Goal: Task Accomplishment & Management: Manage account settings

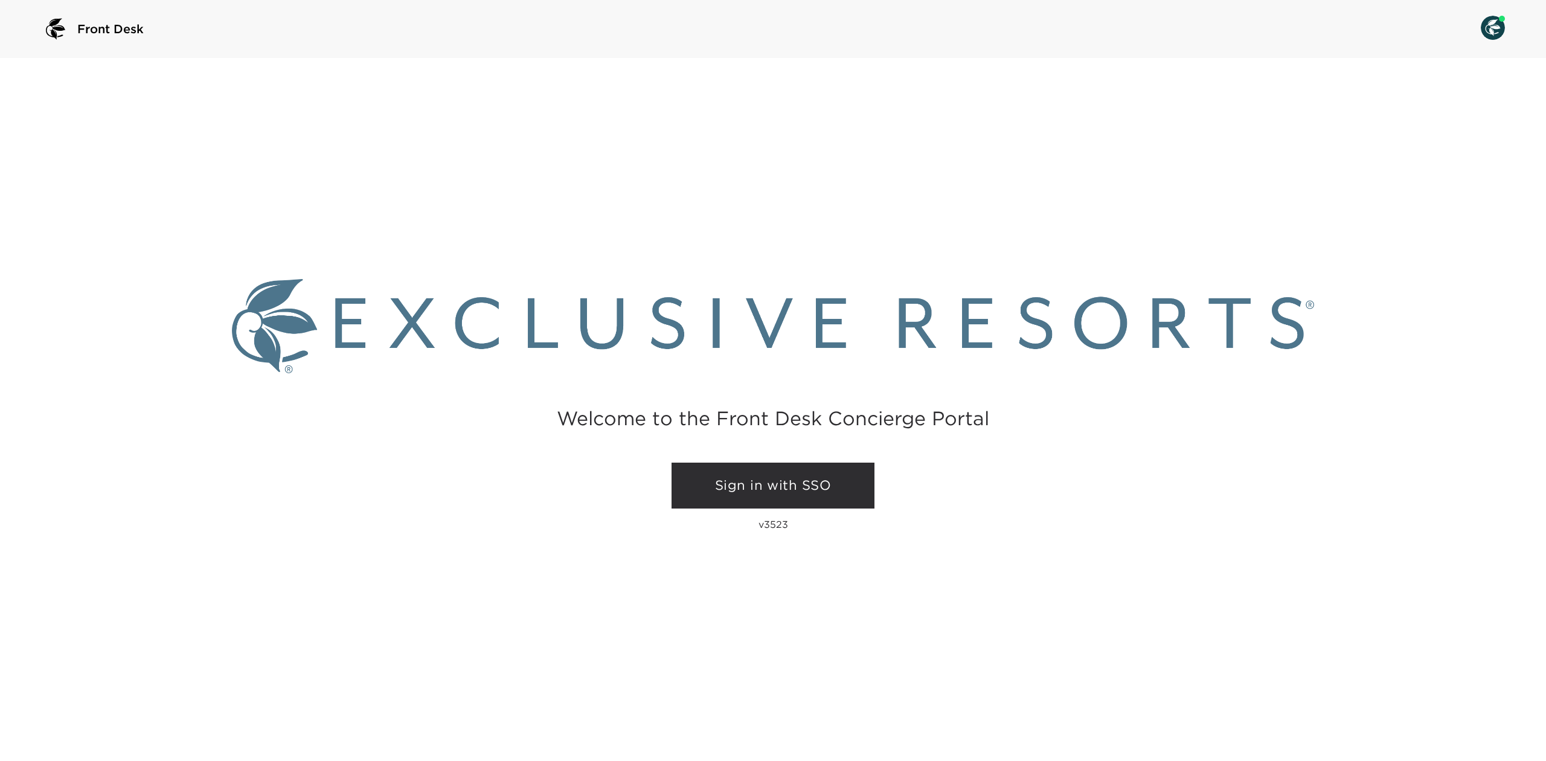
click at [716, 481] on link "Sign in with SSO" at bounding box center [773, 486] width 203 height 46
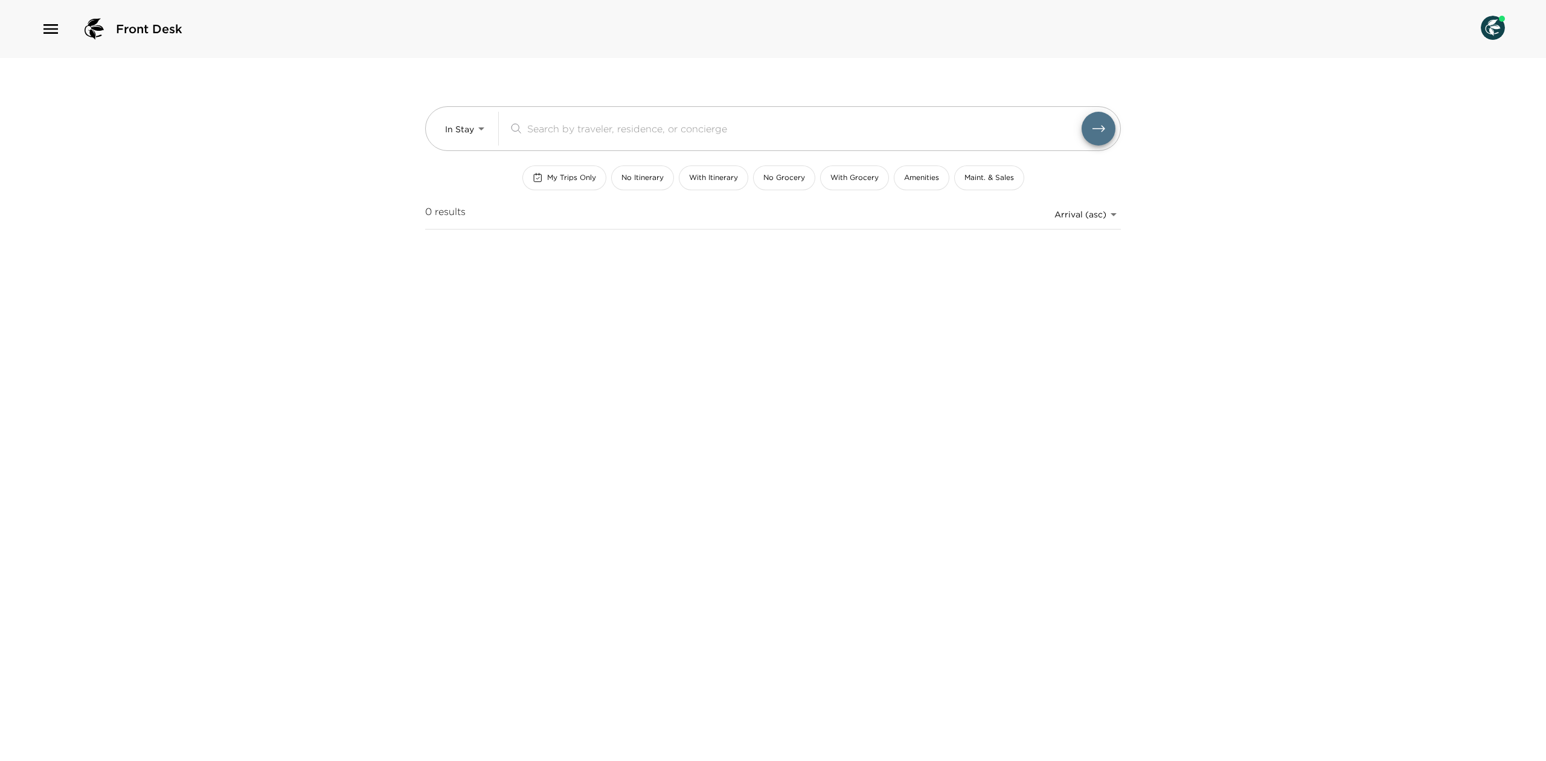
click at [65, 39] on div "Front Desk" at bounding box center [111, 28] width 141 height 29
click at [43, 23] on icon "button" at bounding box center [50, 28] width 19 height 19
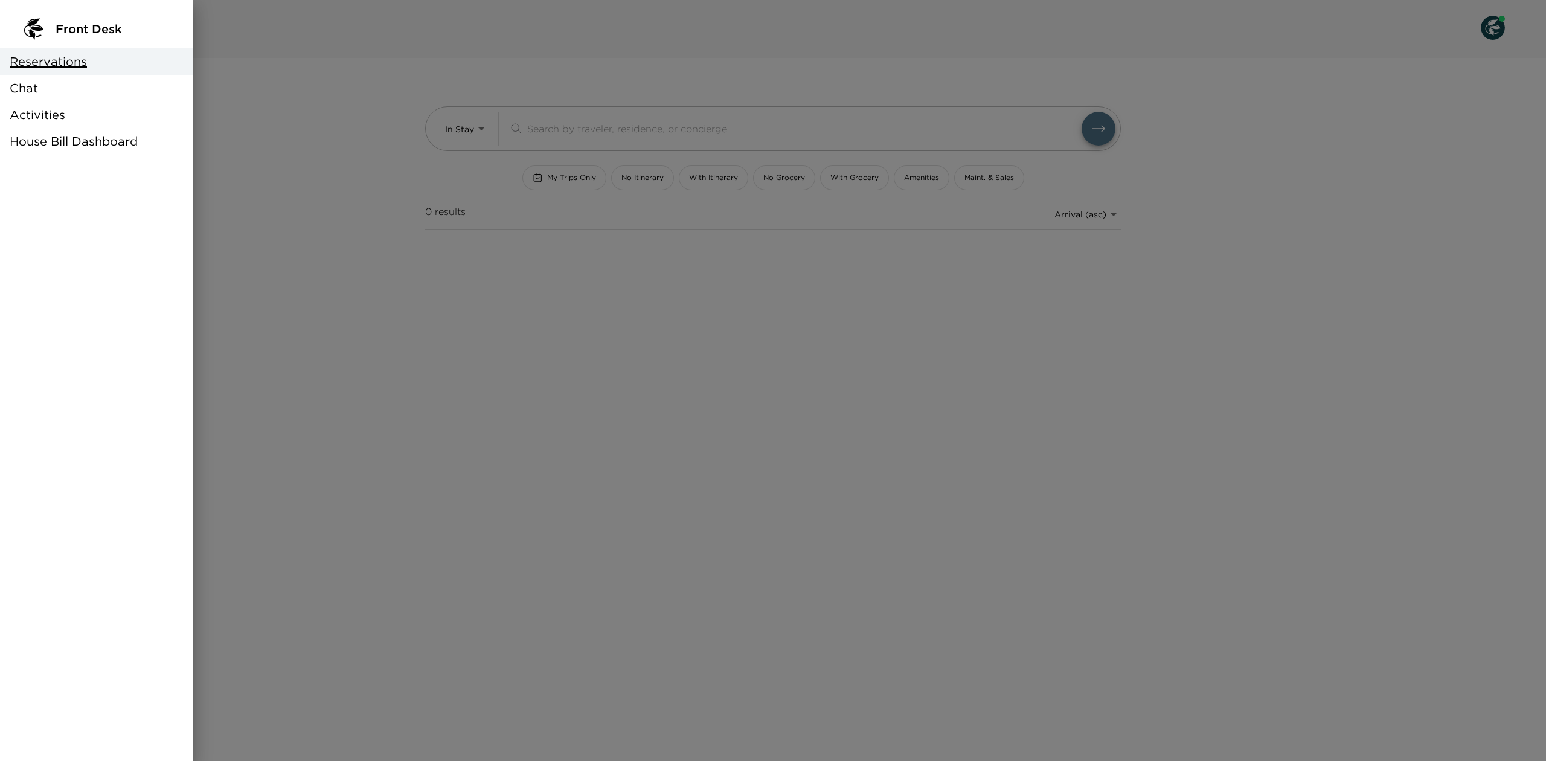
click at [85, 136] on span "House Bill Dashboard" at bounding box center [74, 141] width 128 height 17
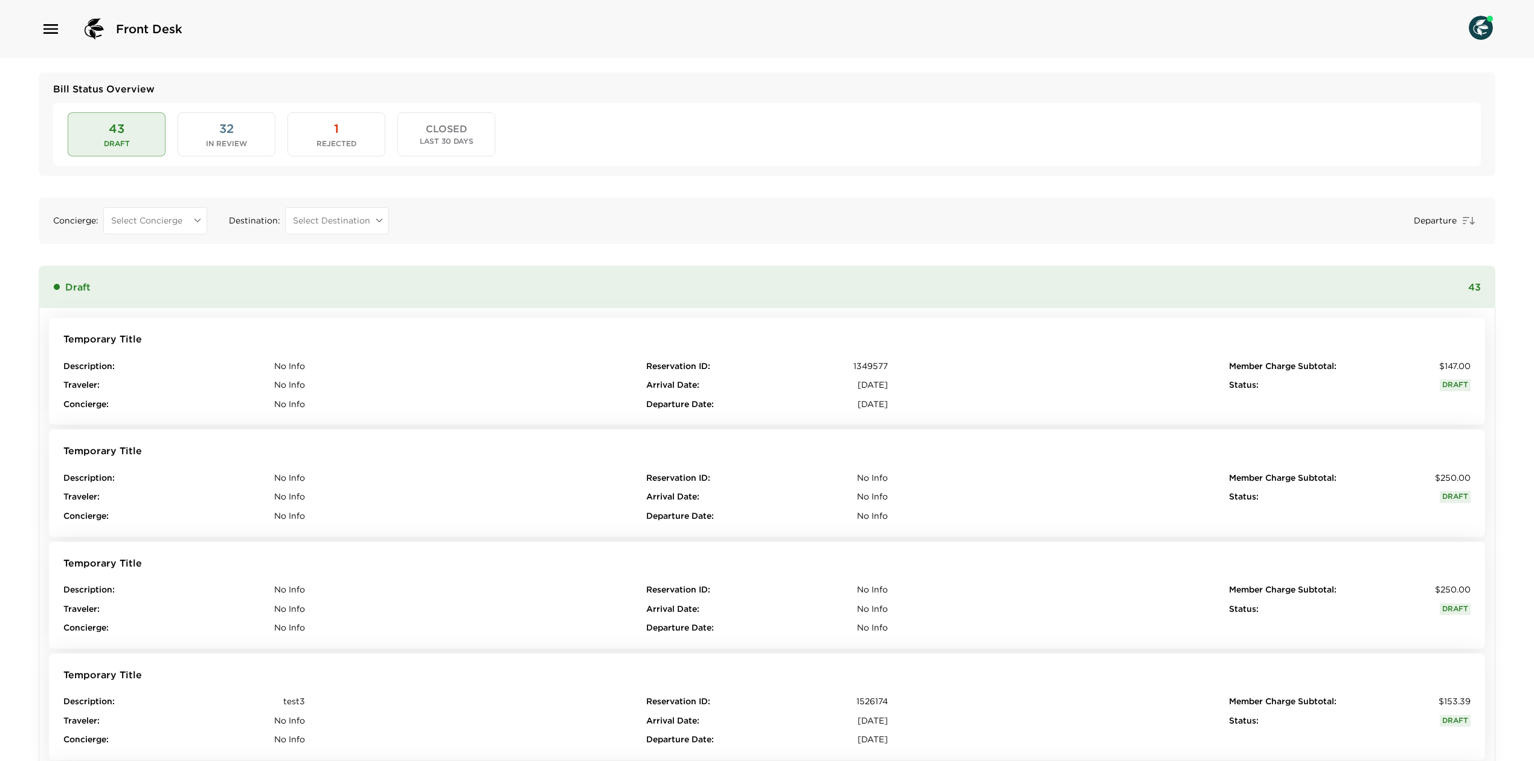
click at [300, 126] on button "1 Rejected" at bounding box center [337, 133] width 98 height 43
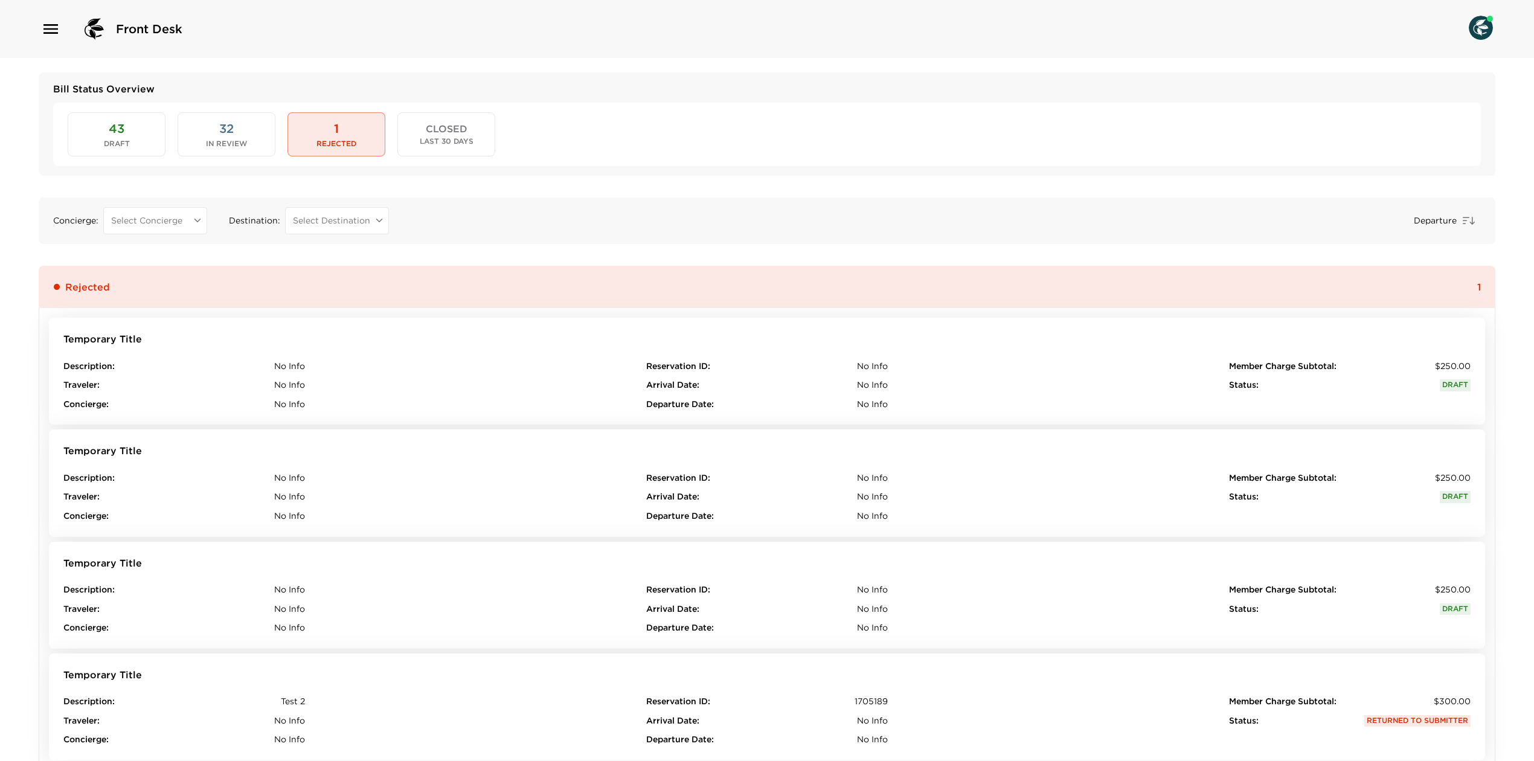
scroll to position [25, 0]
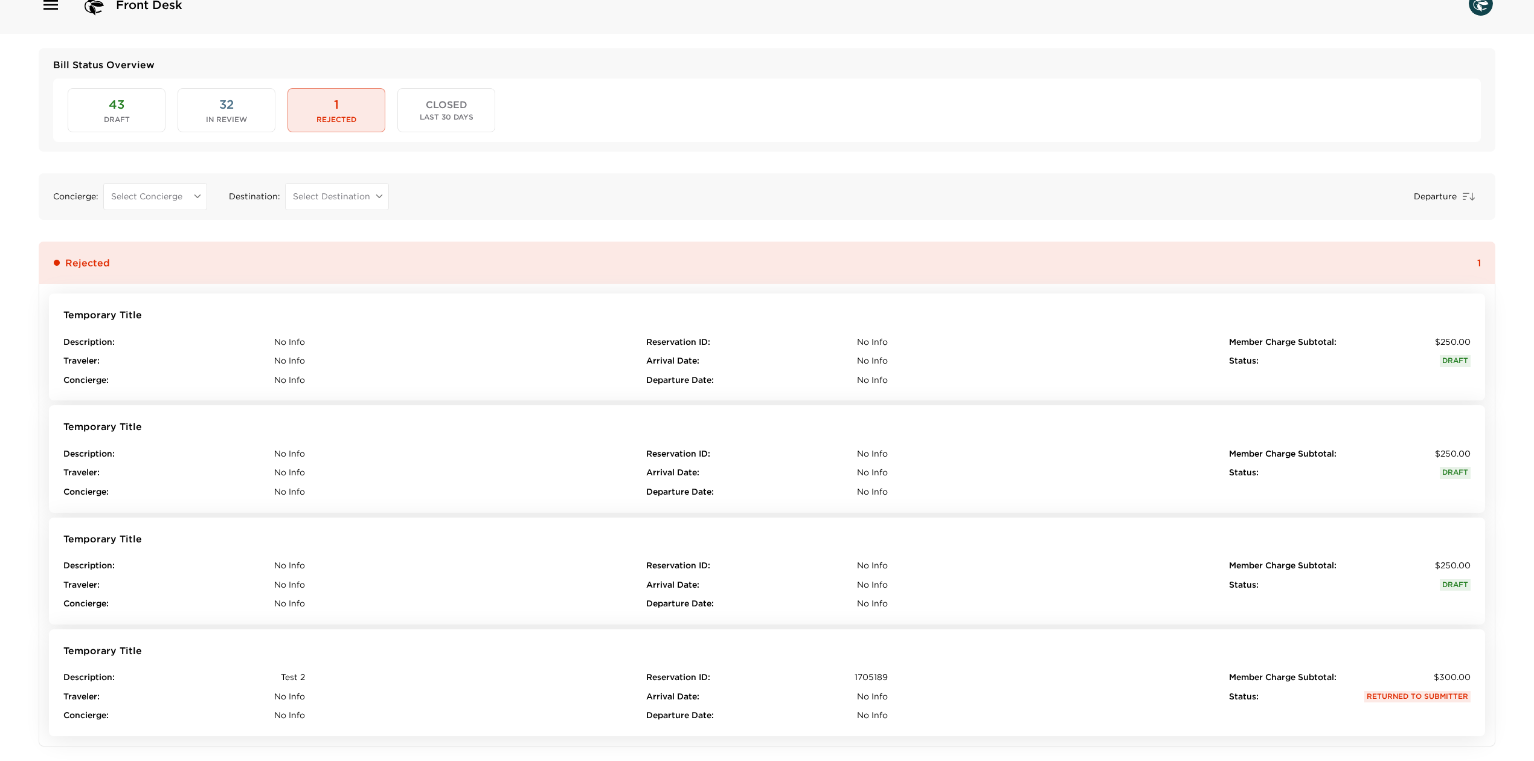
click at [416, 554] on button "Temporary Title Description : No Info Traveler : No Info Concierge : No Info Re…" at bounding box center [767, 571] width 1436 height 107
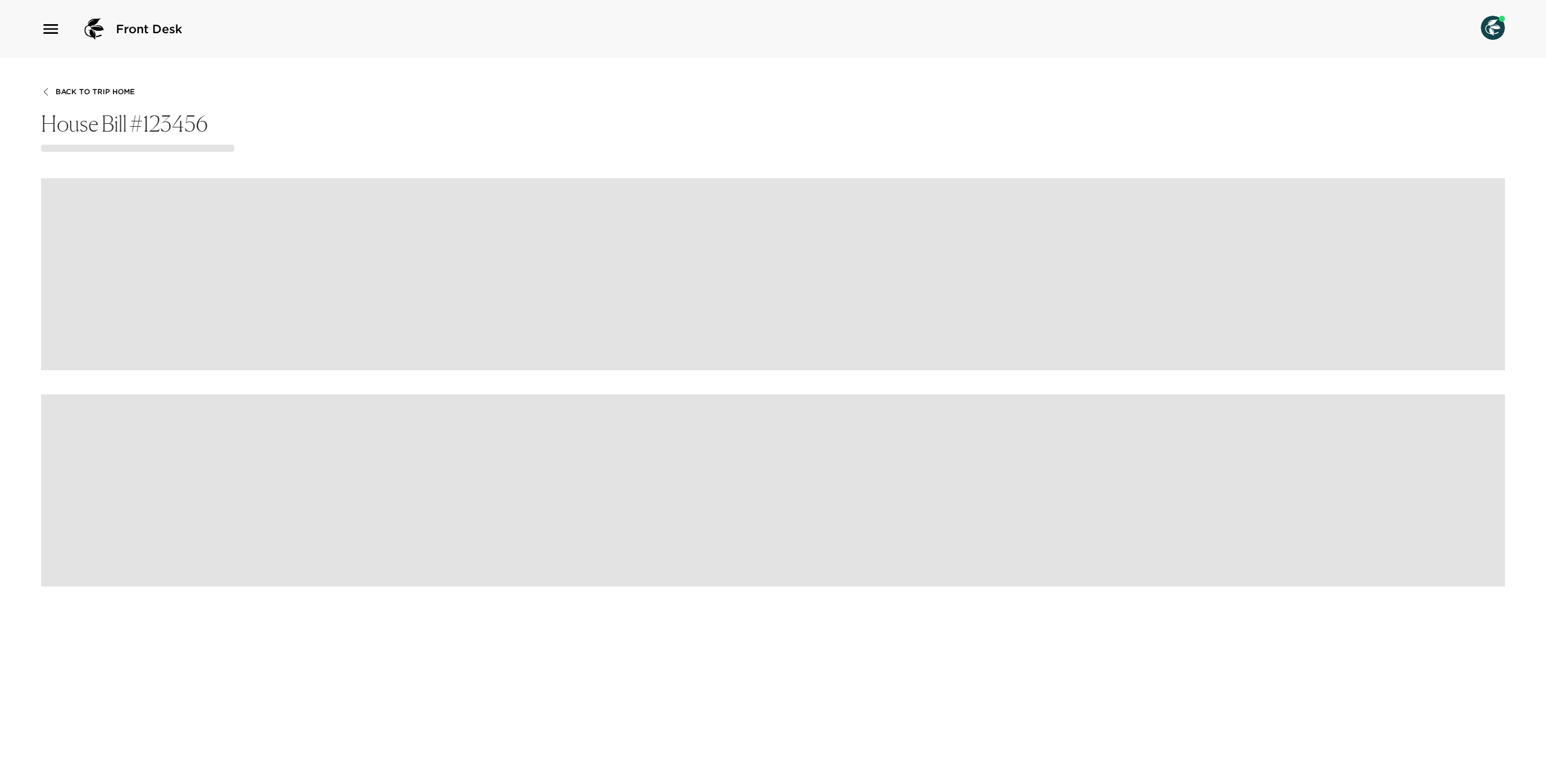
click at [68, 90] on span "Back To Trip Home" at bounding box center [95, 92] width 79 height 8
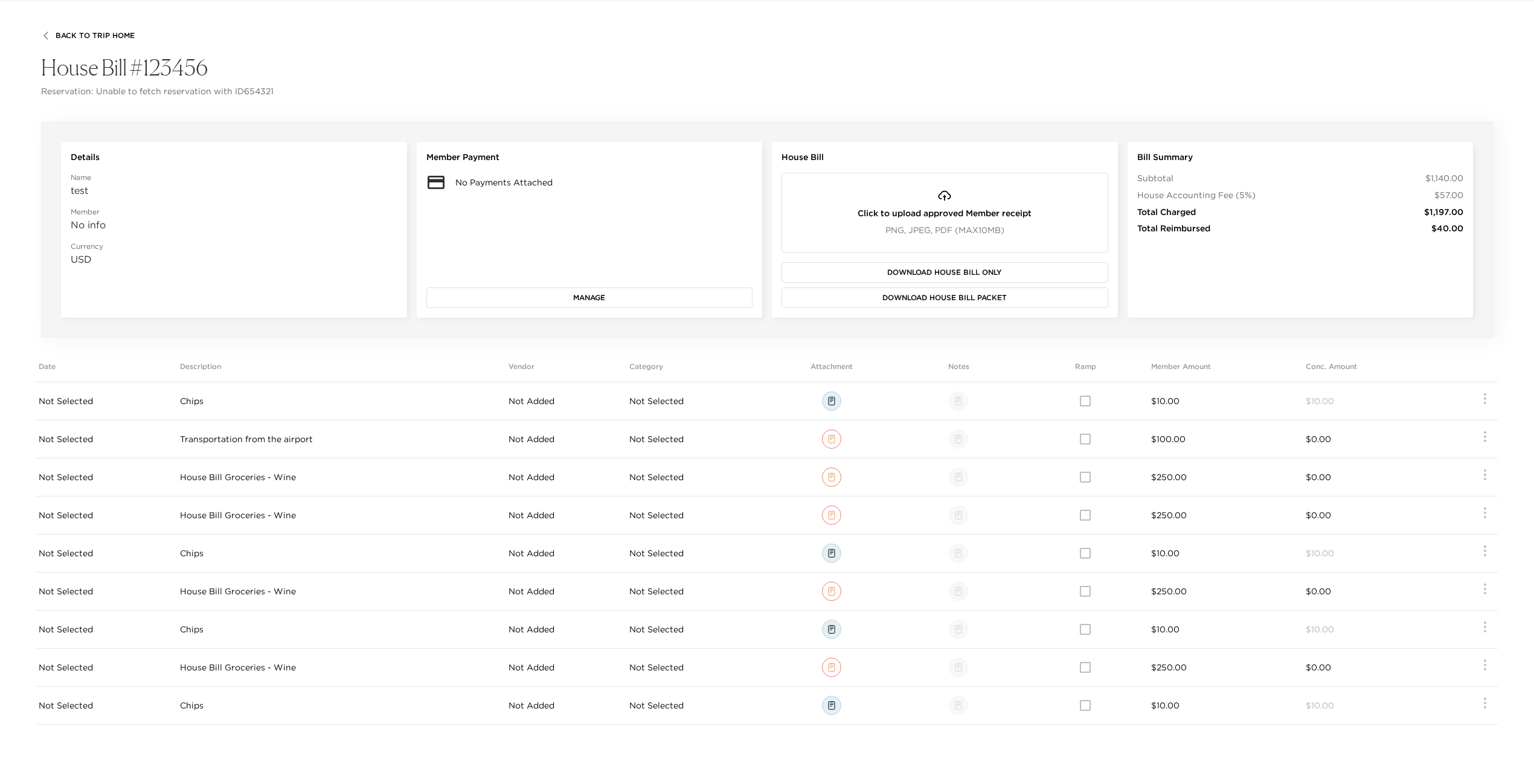
scroll to position [69, 0]
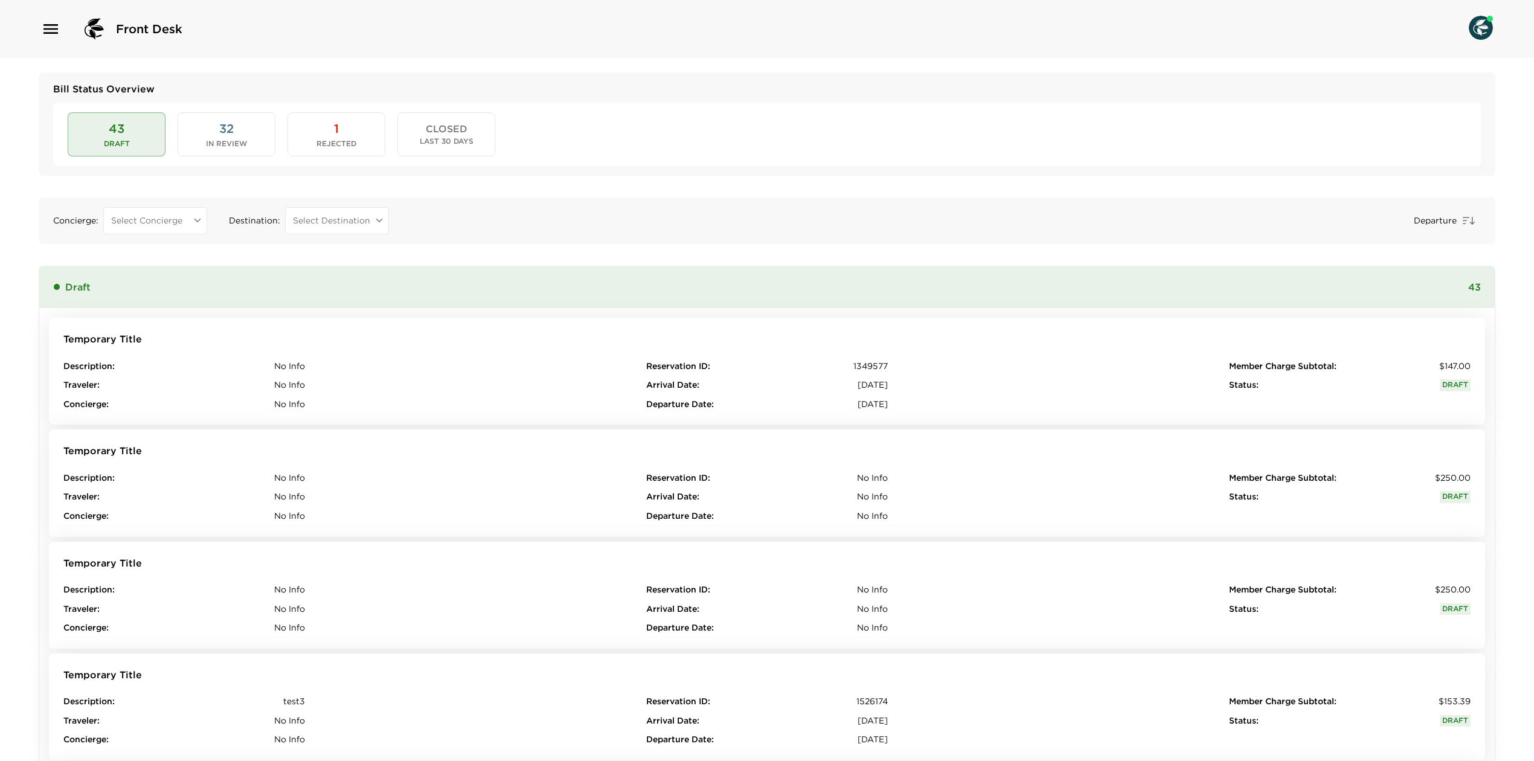
click at [255, 163] on div "43 Draft 32 In Review 1 Rejected CLOSED Last 30 Days" at bounding box center [767, 134] width 1428 height 63
click at [249, 140] on button "32 In Review" at bounding box center [227, 133] width 98 height 43
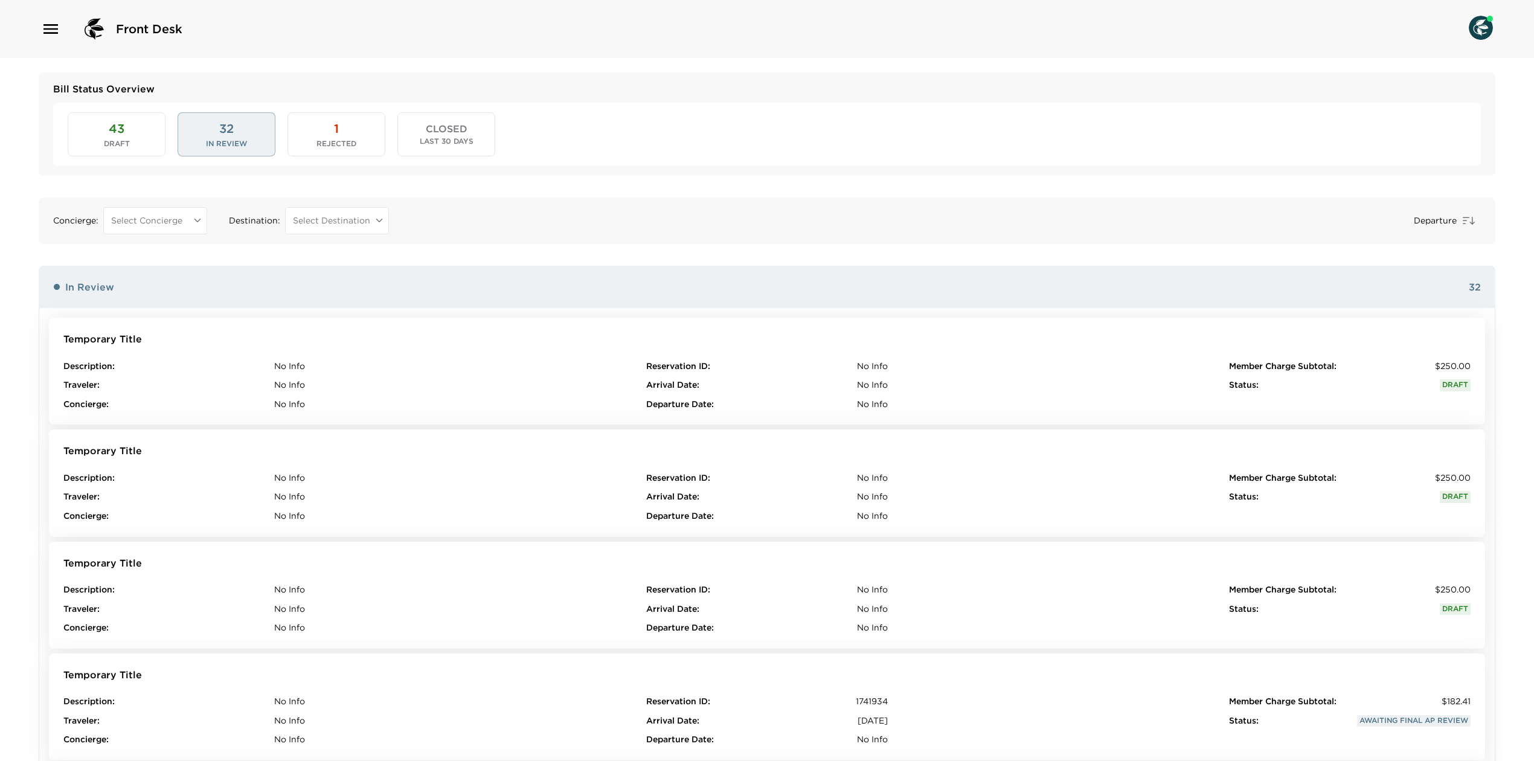
click at [315, 150] on button "1 Rejected" at bounding box center [337, 133] width 98 height 43
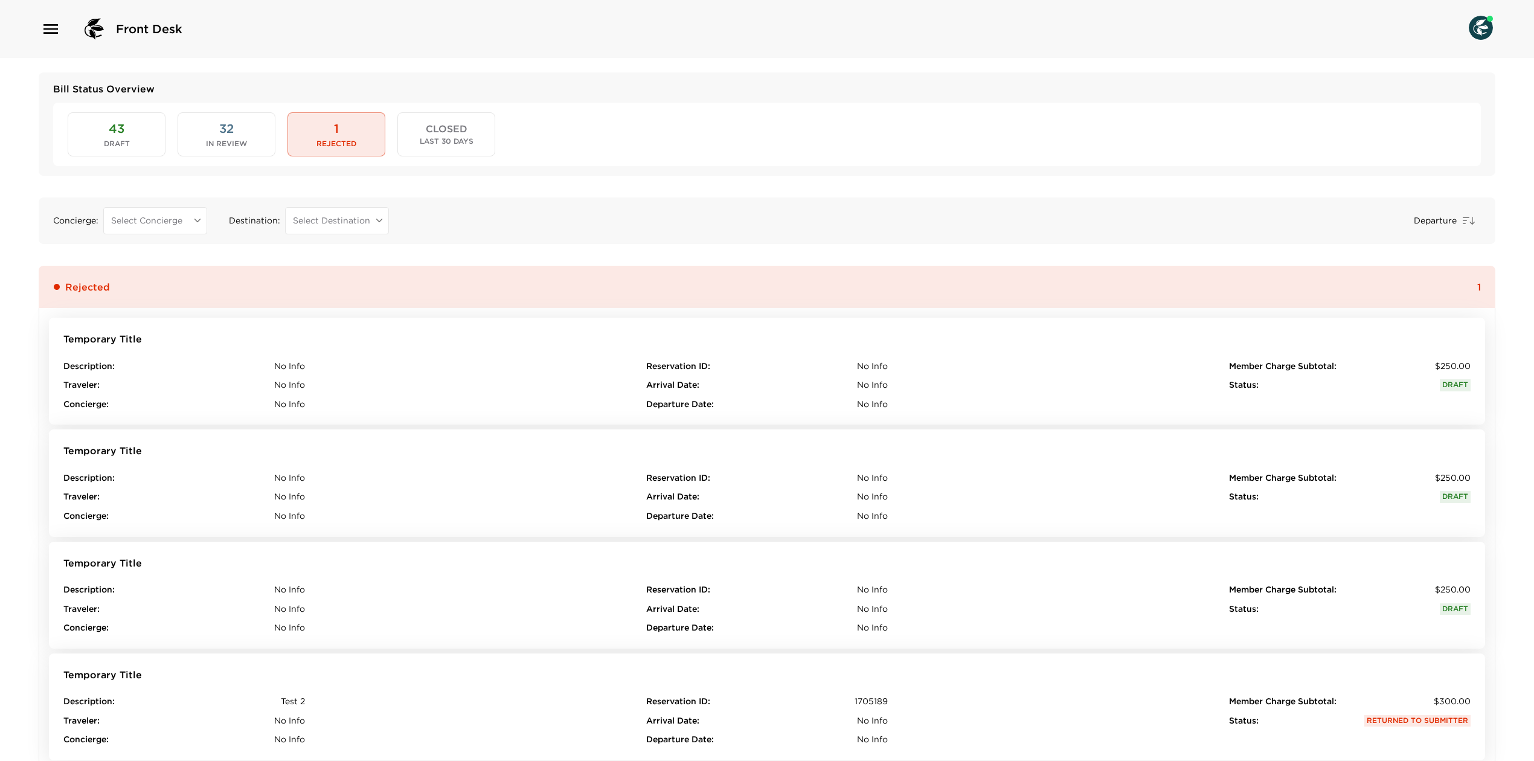
click at [458, 128] on span "CLOSED" at bounding box center [447, 128] width 42 height 11
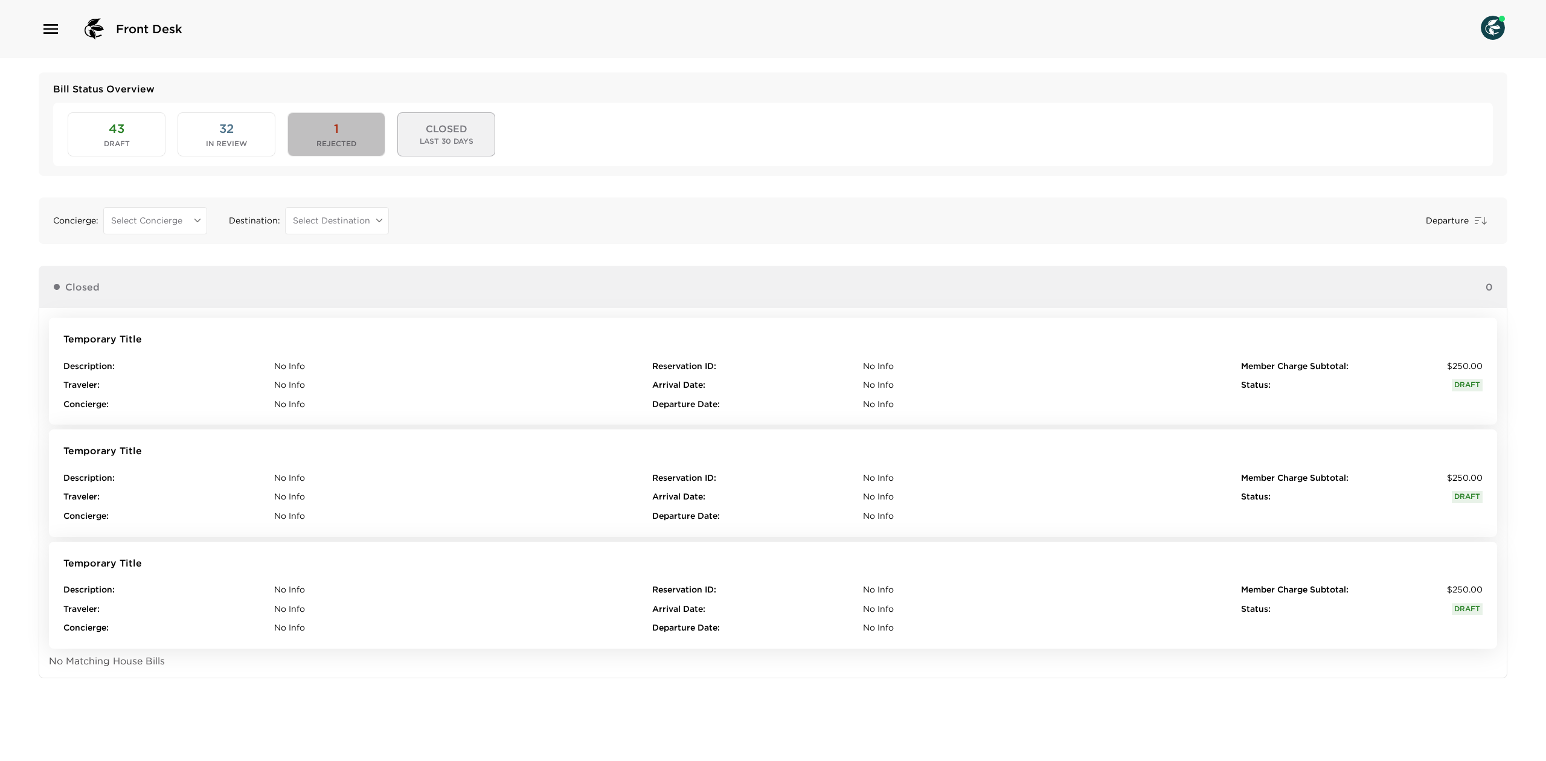
click at [298, 119] on button "1 Rejected" at bounding box center [337, 133] width 98 height 43
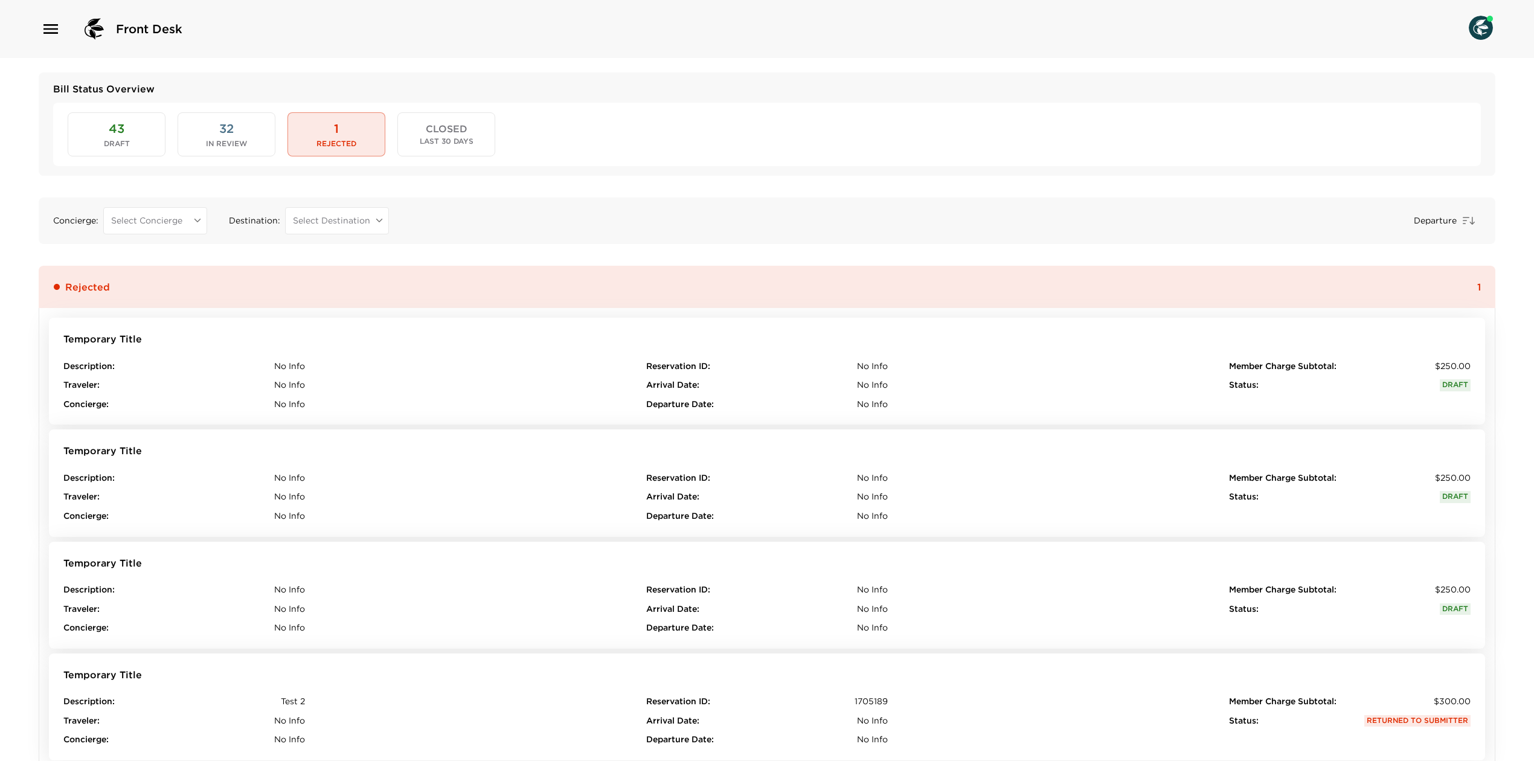
click at [251, 131] on button "32 In Review" at bounding box center [227, 133] width 98 height 43
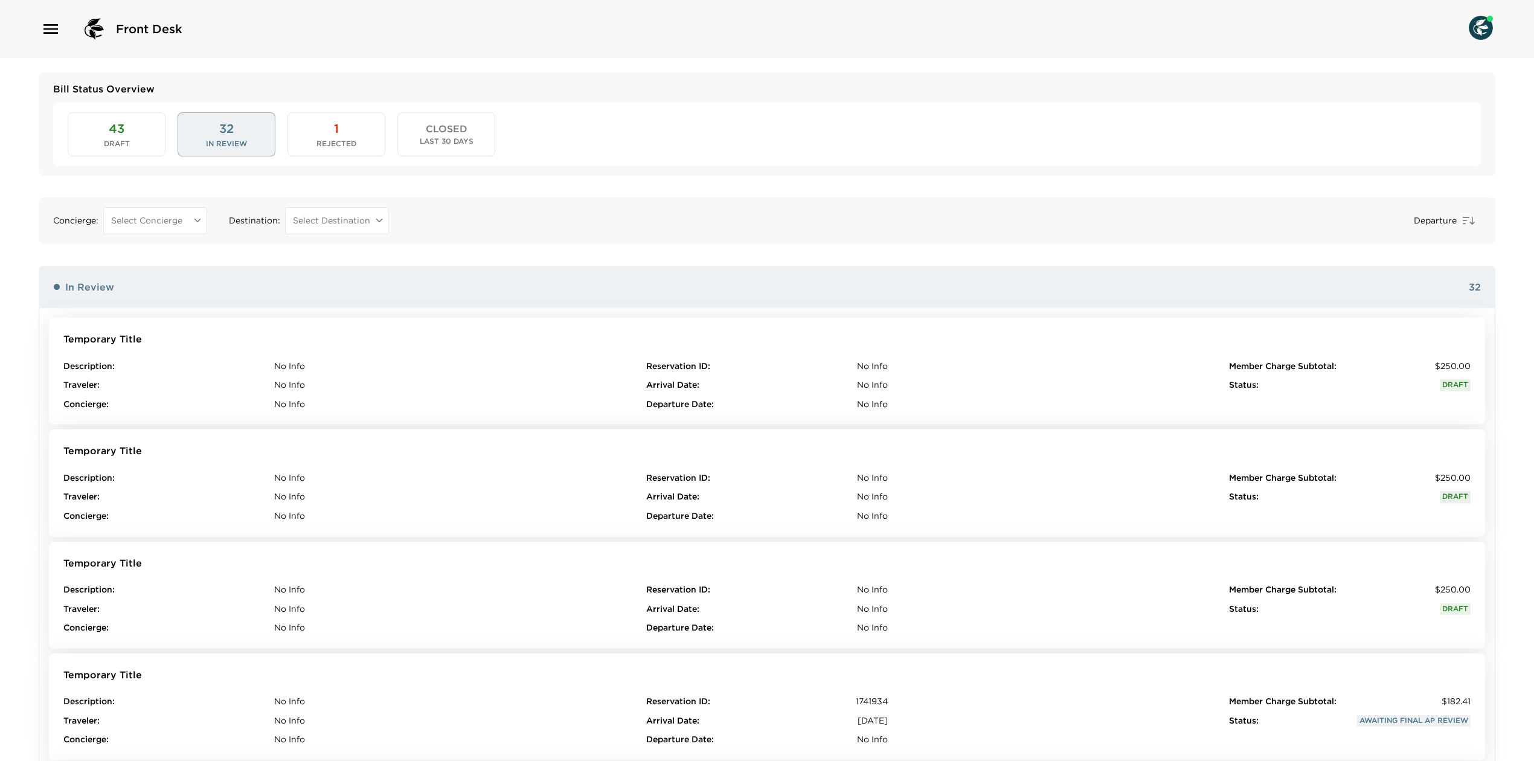
click at [146, 143] on button "43 Draft" at bounding box center [117, 133] width 98 height 43
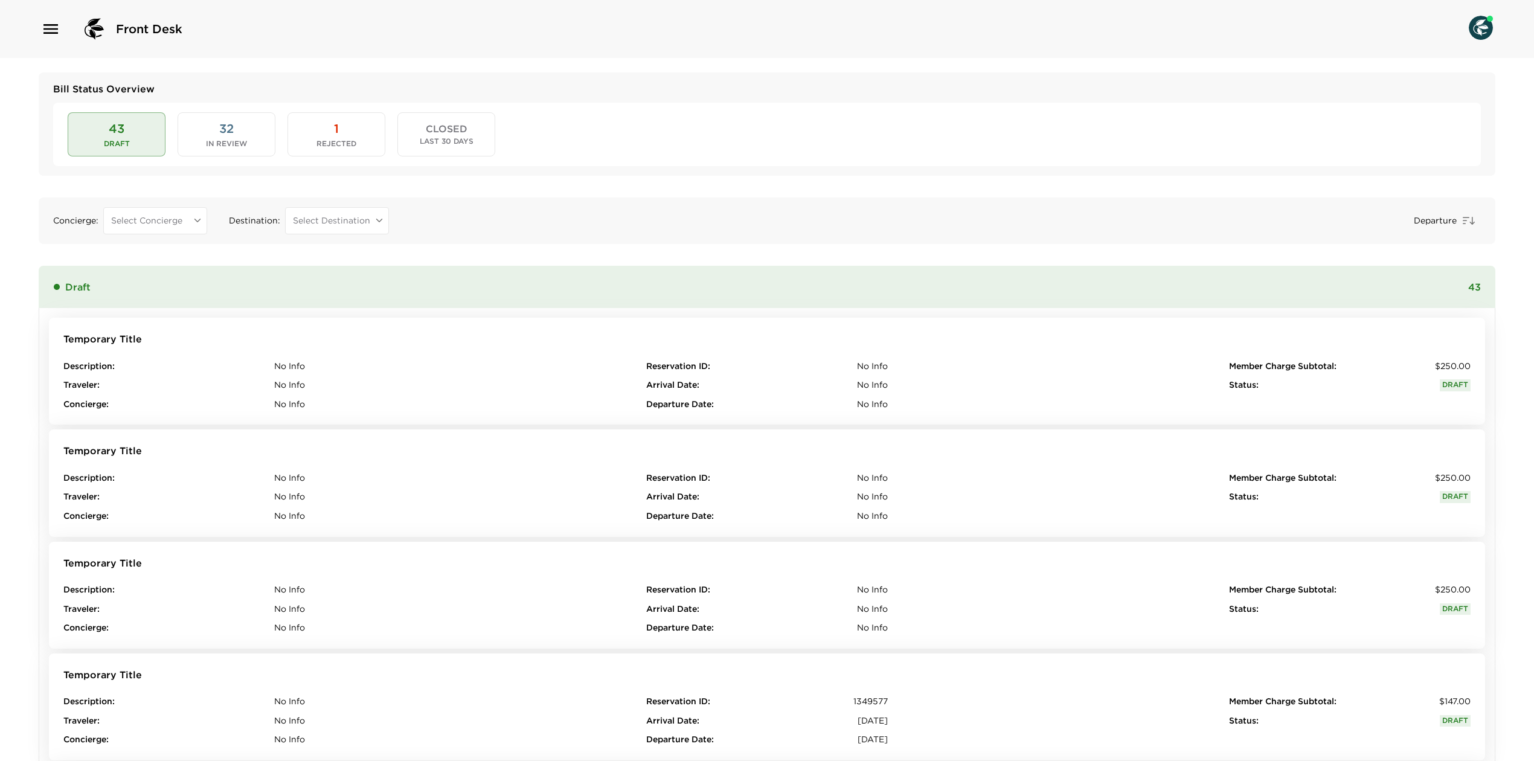
click at [182, 231] on div "Select Concierge ​" at bounding box center [155, 220] width 104 height 27
click at [191, 217] on body "Front Desk Bill Status Overview 43 Draft 32 In Review 1 Rejected CLOSED Last 30…" at bounding box center [767, 380] width 1534 height 761
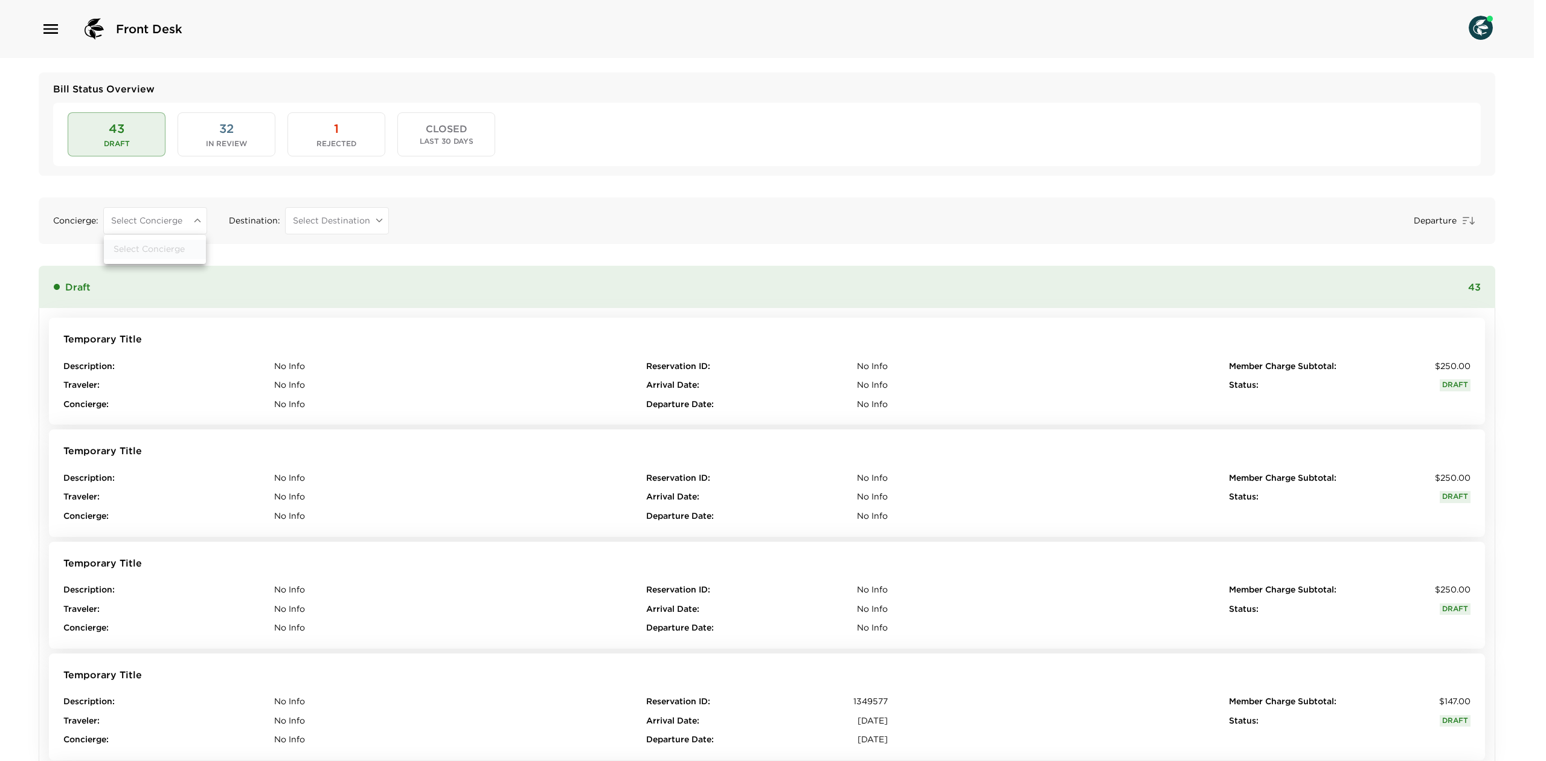
click at [319, 215] on div at bounding box center [773, 380] width 1546 height 761
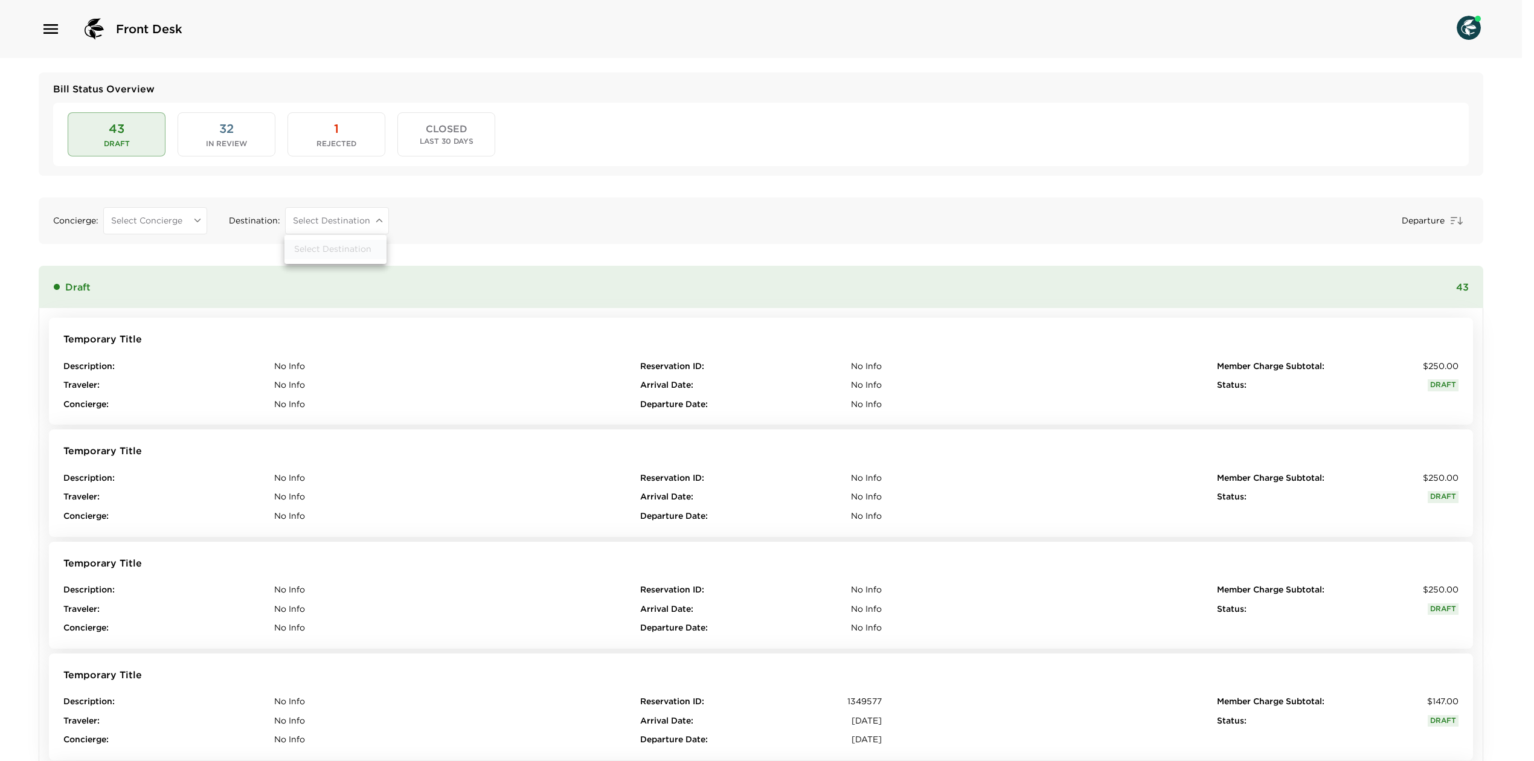
click at [349, 218] on body "Front Desk Bill Status Overview 43 Draft 32 In Review 1 Rejected CLOSED Last 30…" at bounding box center [767, 380] width 1534 height 761
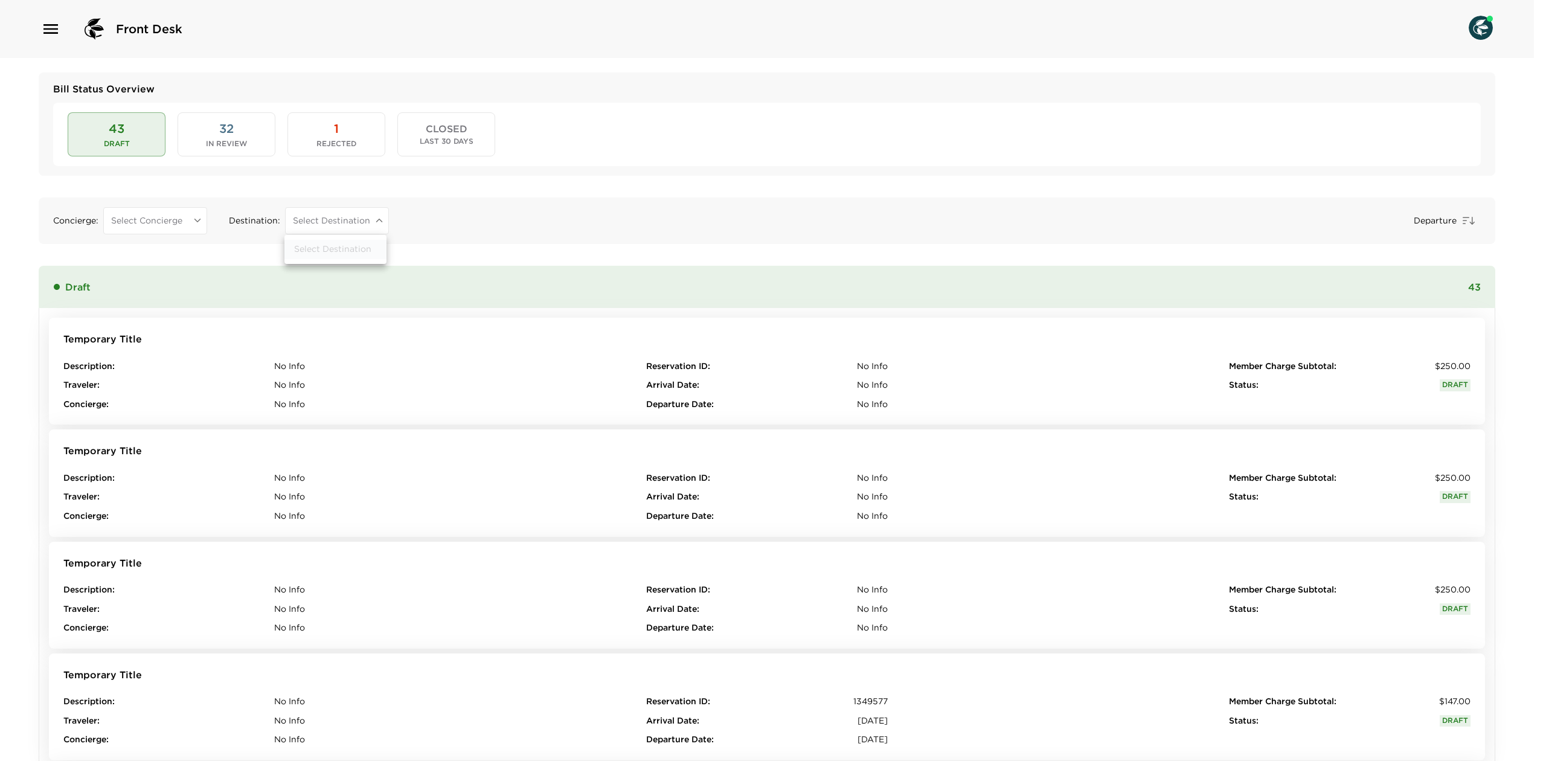
click at [512, 210] on div at bounding box center [773, 380] width 1546 height 761
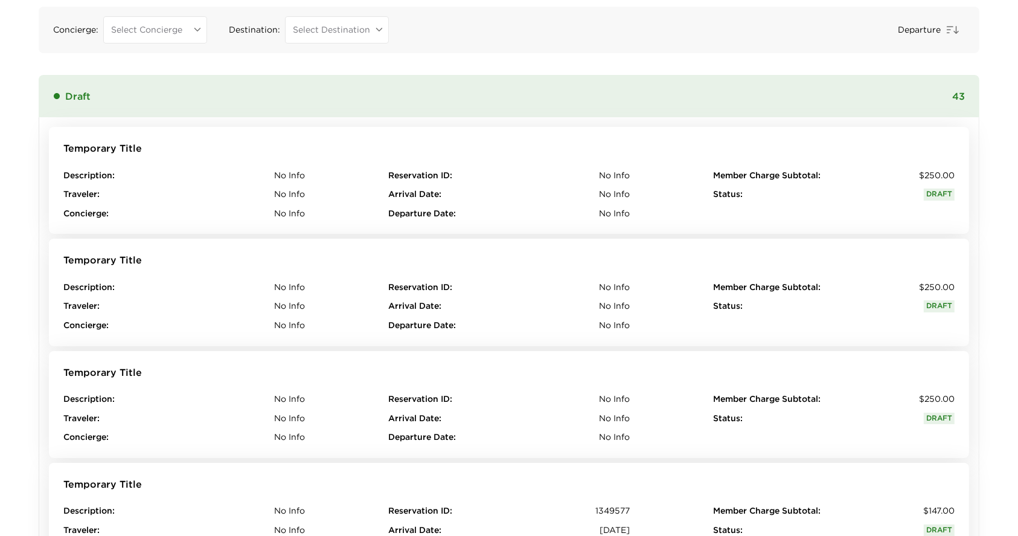
scroll to position [185, 0]
